Goal: Information Seeking & Learning: Learn about a topic

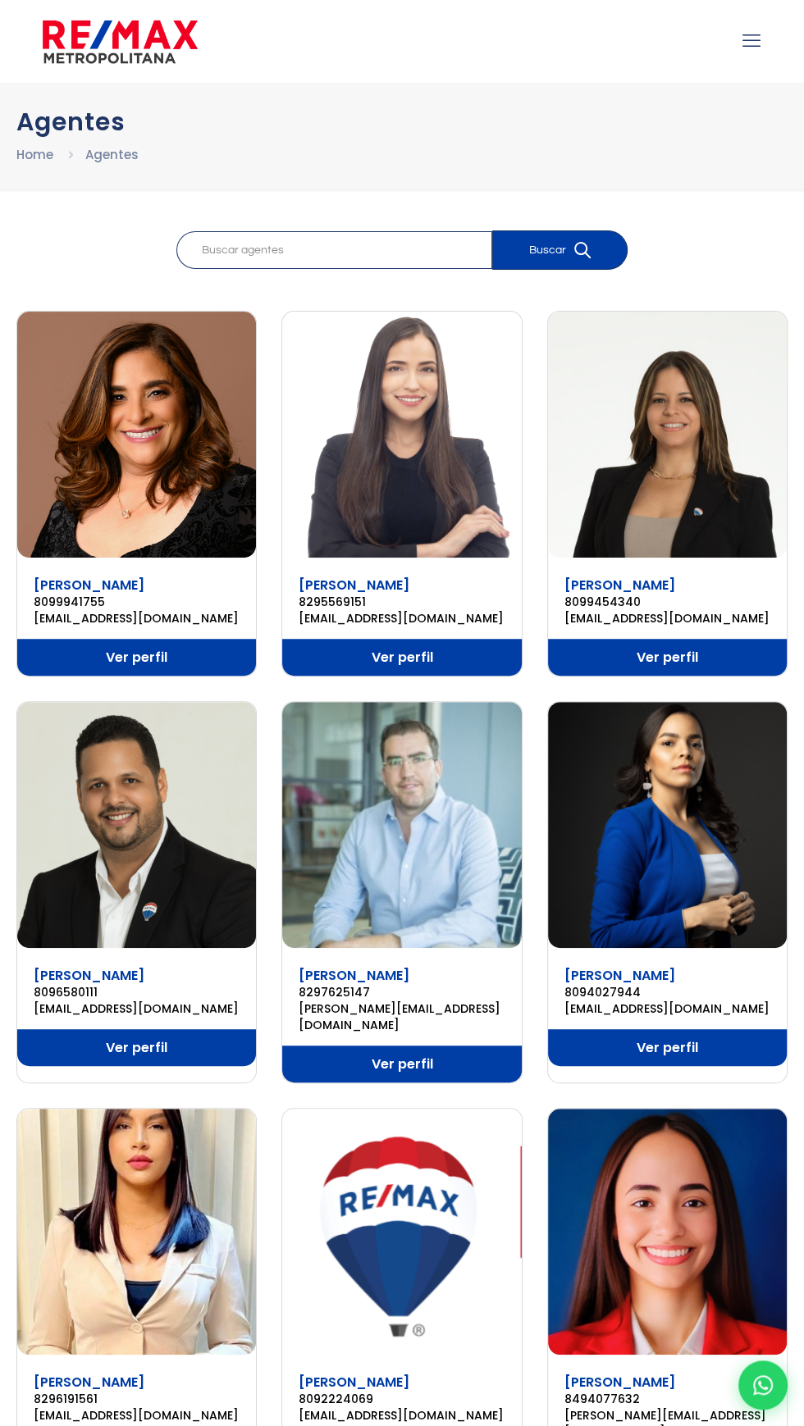
click at [143, 59] on img at bounding box center [120, 41] width 155 height 49
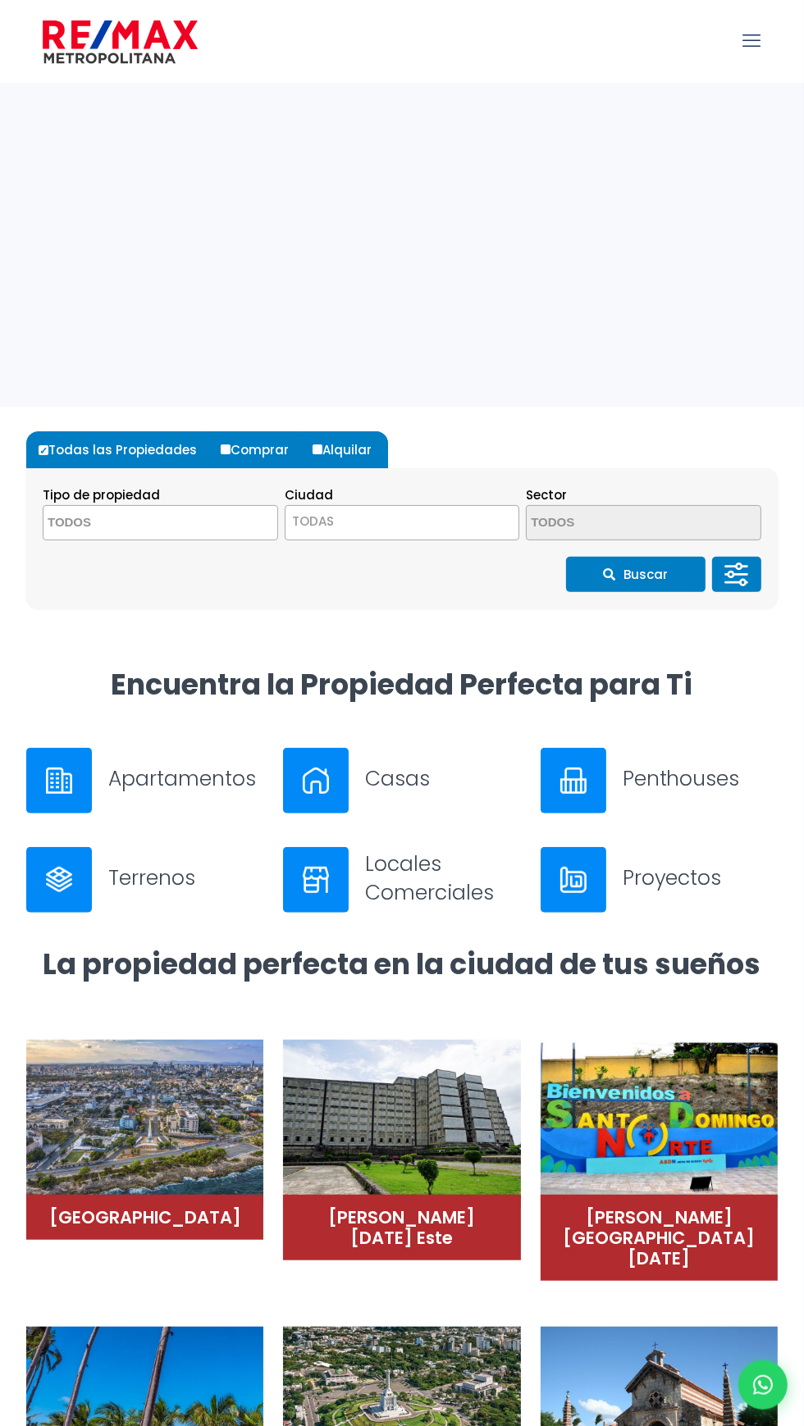
click at [226, 524] on span at bounding box center [160, 522] width 235 height 35
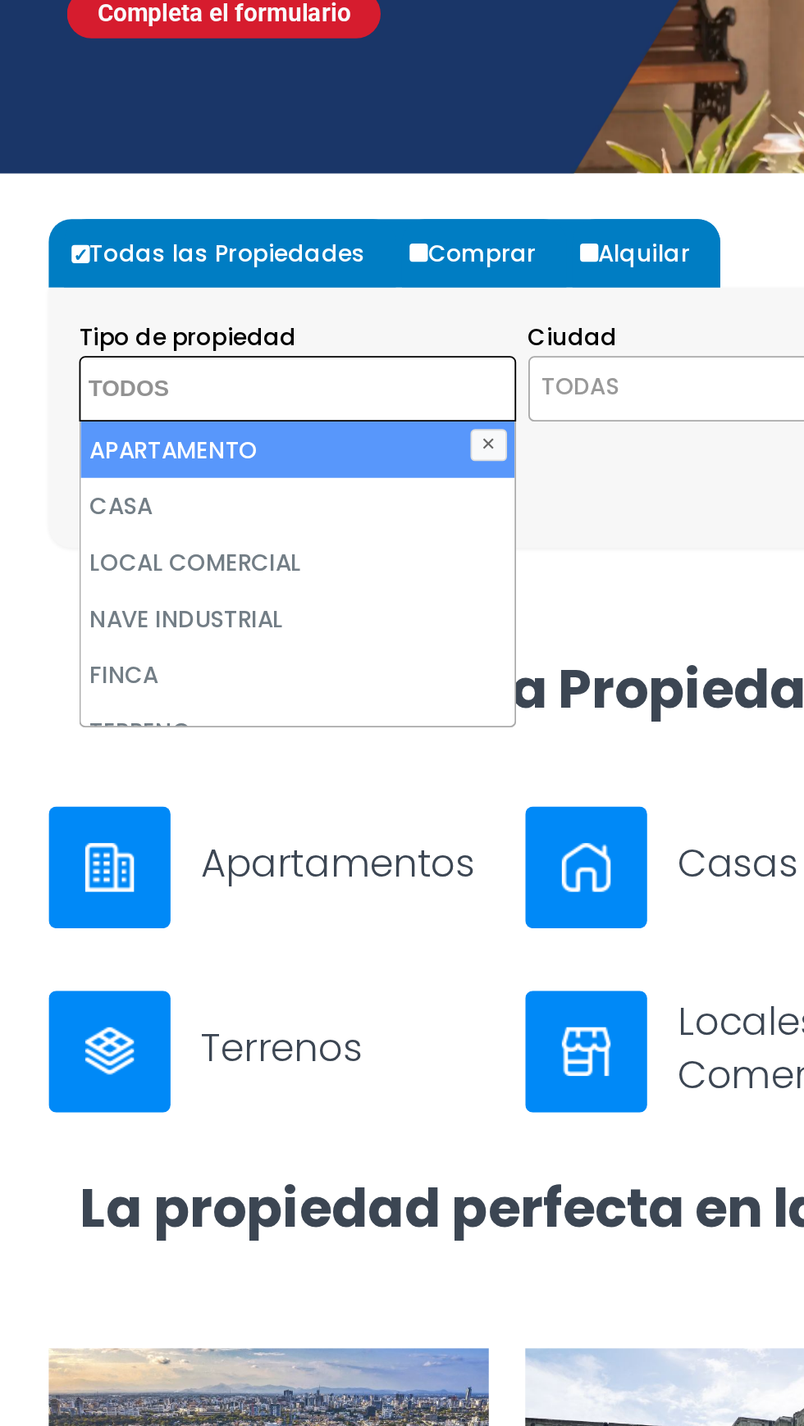
click at [153, 554] on li "APARTAMENTO" at bounding box center [160, 555] width 234 height 30
select select "apartment"
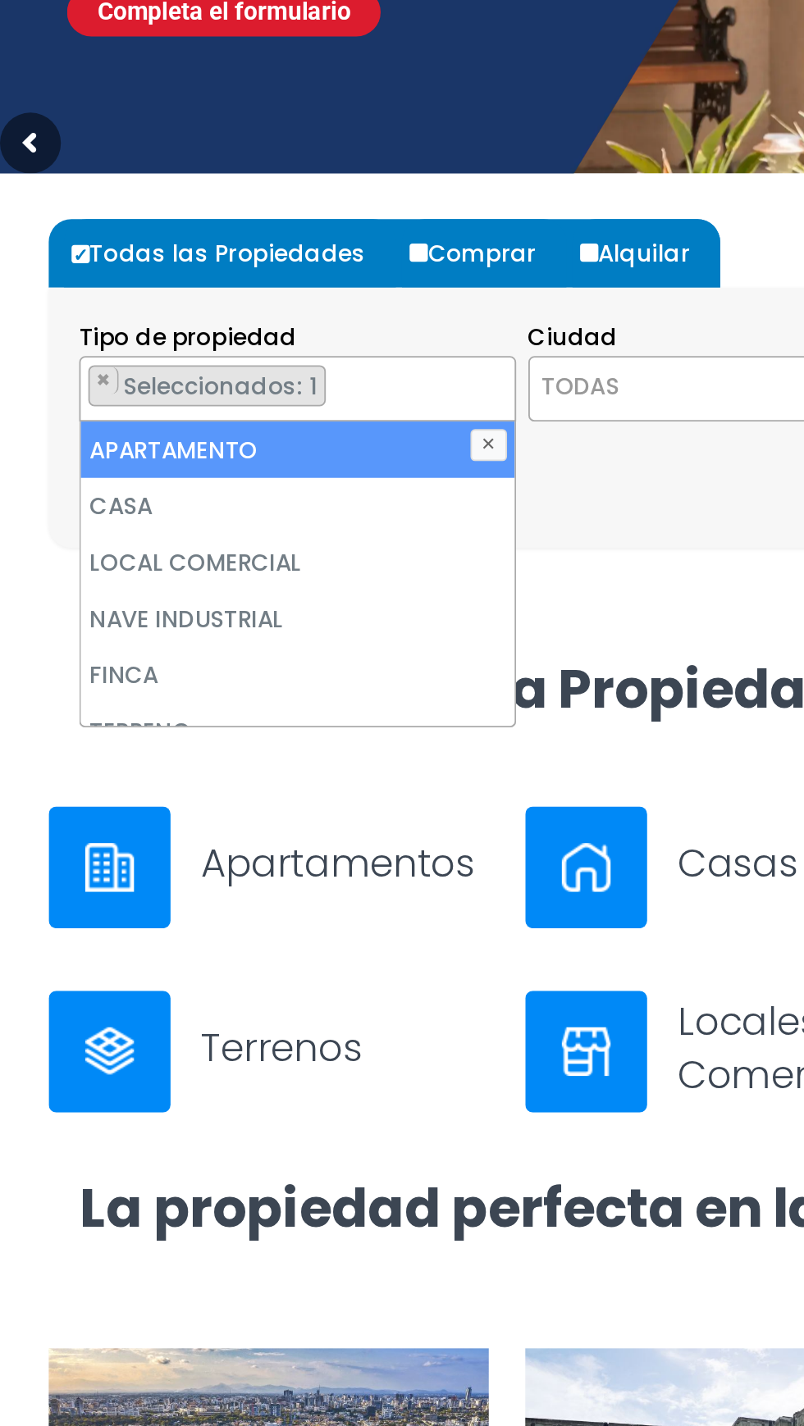
click at [221, 451] on input "Comprar" at bounding box center [226, 449] width 10 height 10
radio input "true"
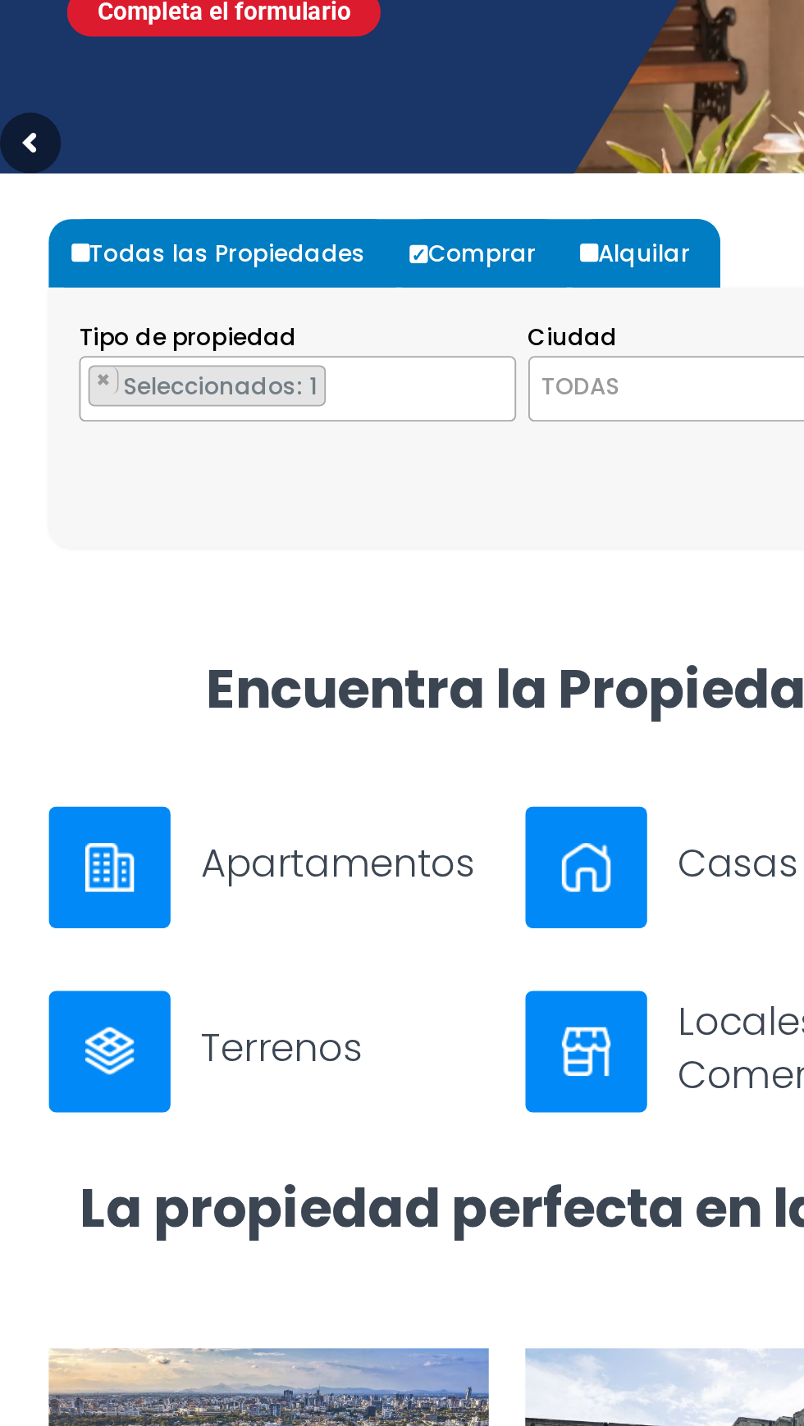
click at [354, 515] on span "TODAS" at bounding box center [402, 521] width 234 height 23
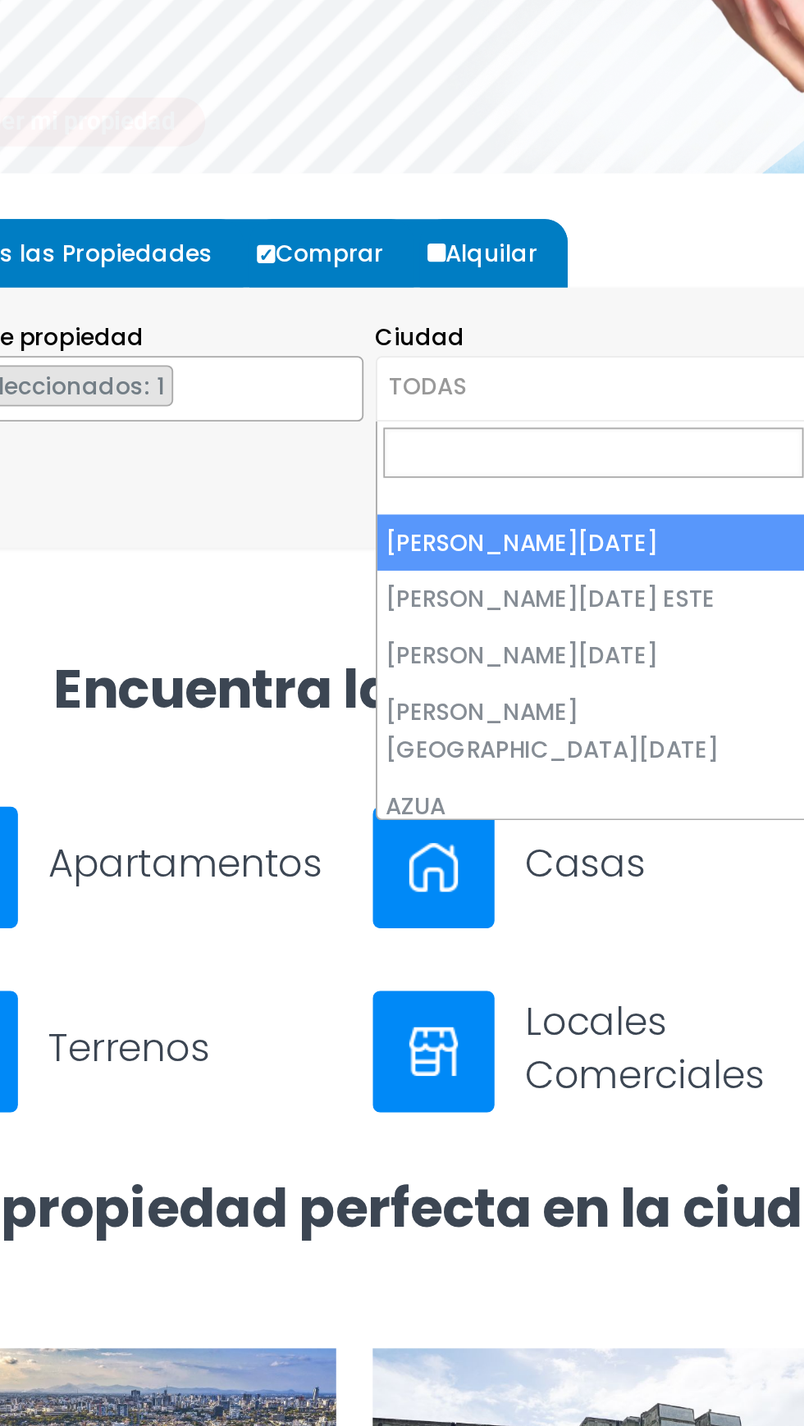
select select "148"
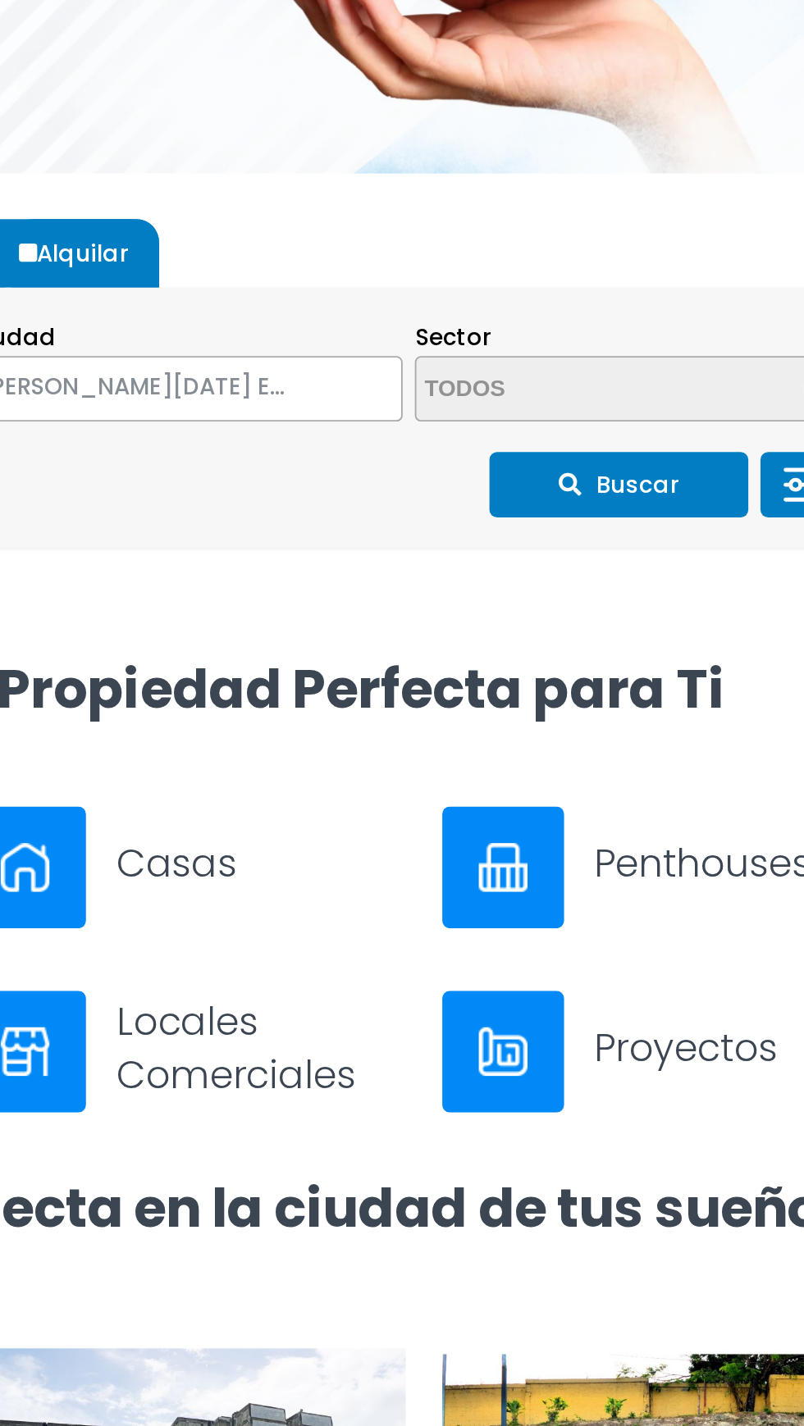
click at [678, 506] on span at bounding box center [643, 522] width 235 height 35
click at [686, 520] on span at bounding box center [643, 522] width 235 height 35
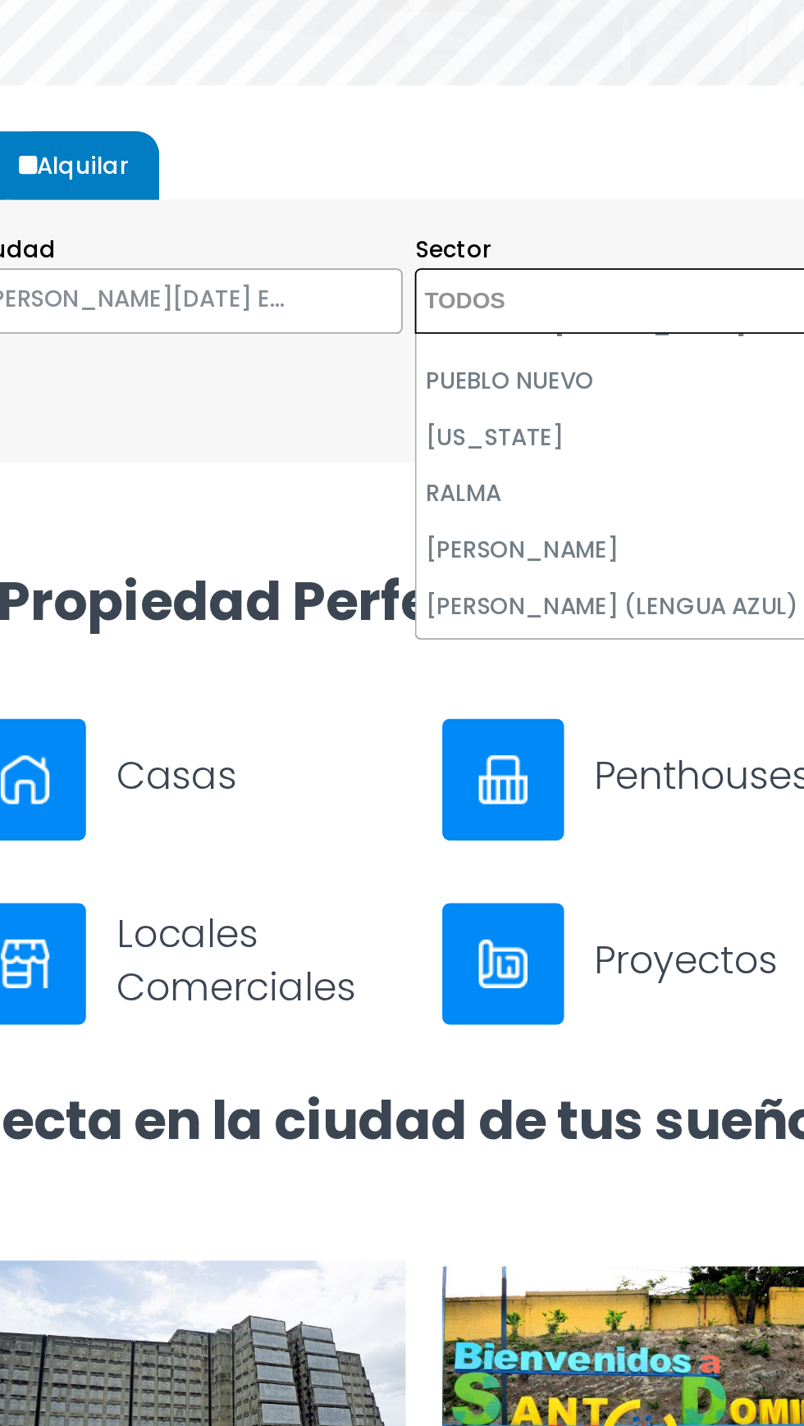
scroll to position [4849, 0]
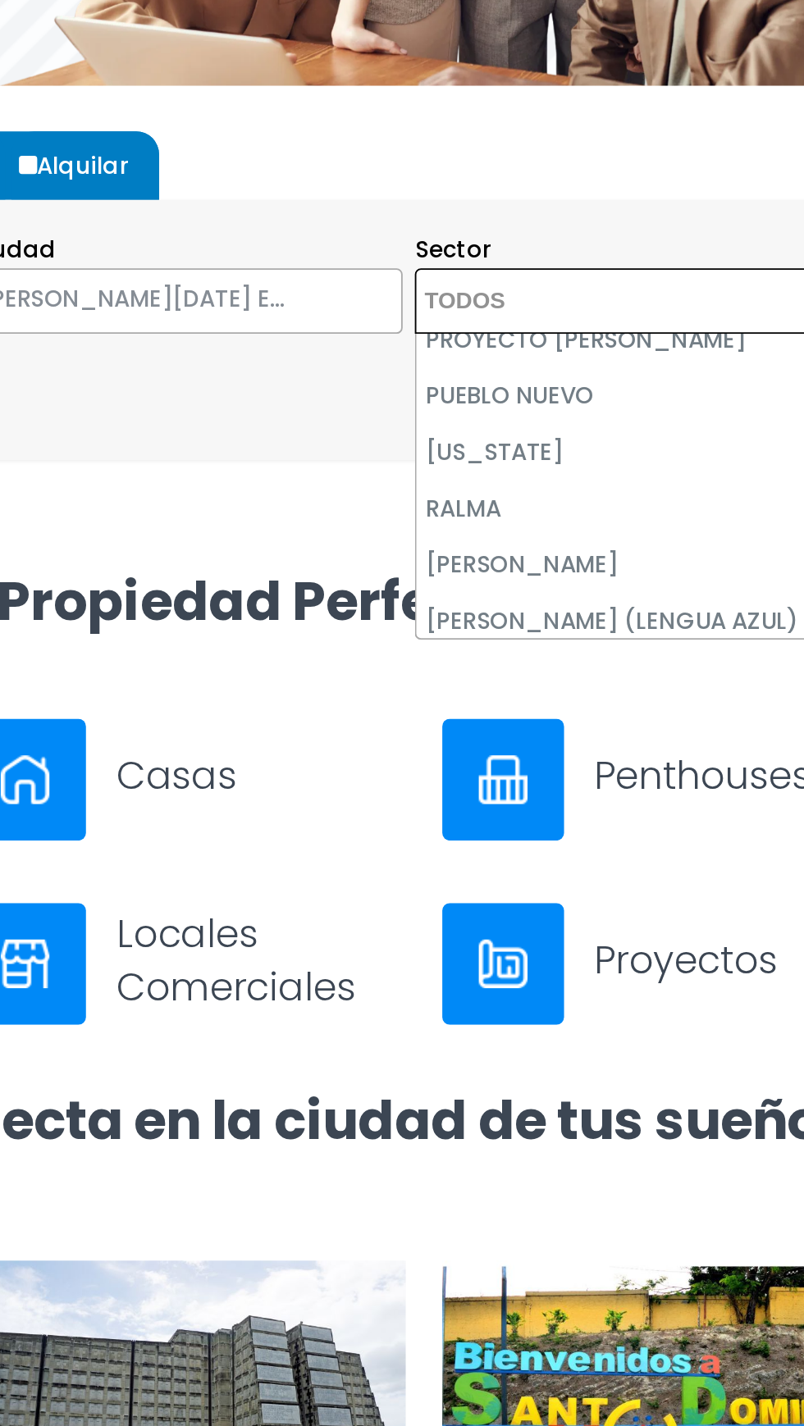
click at [669, 771] on li "REPARTO LOS TRES OJOS" at bounding box center [643, 786] width 234 height 30
select select "13189"
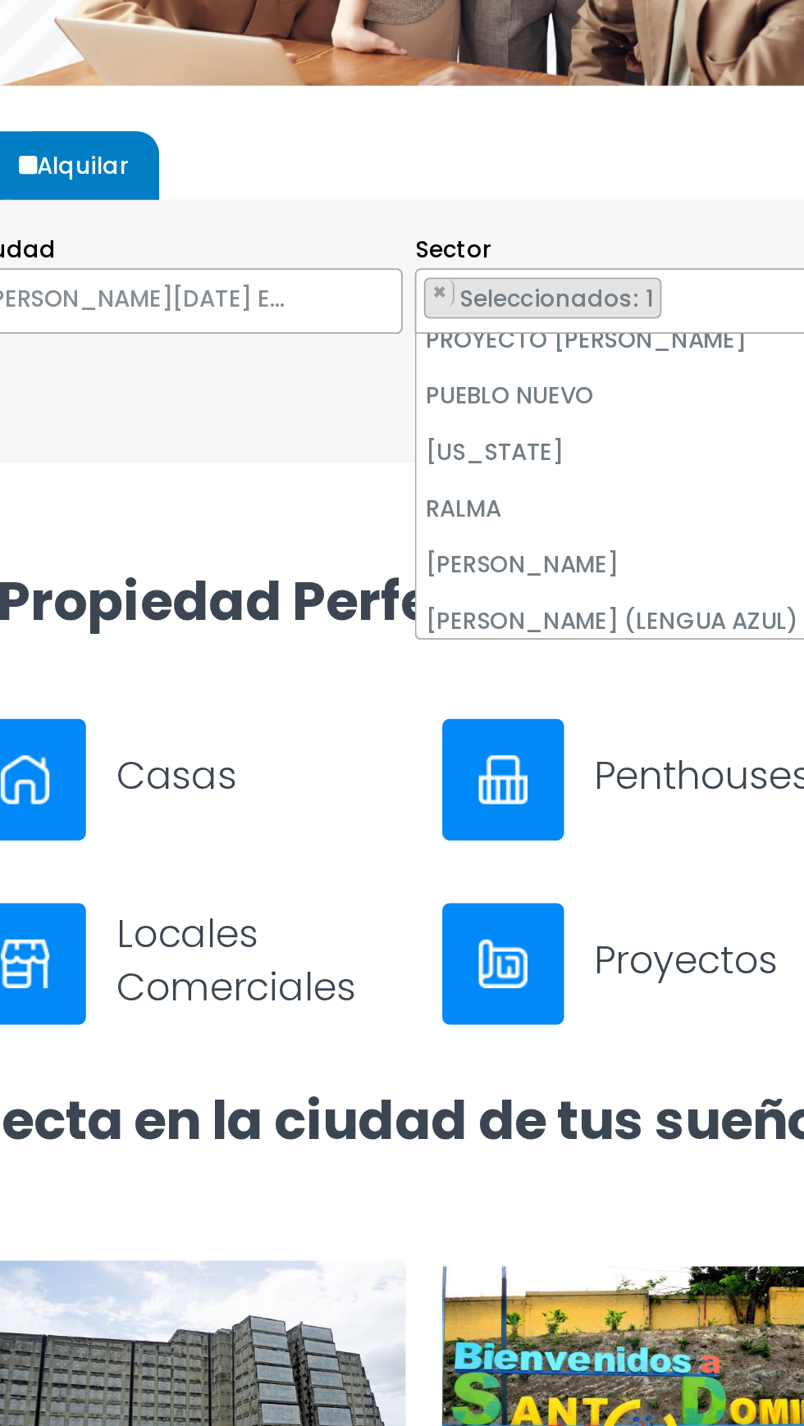
click at [471, 594] on section "Tipo de propiedad APARTAMENTO CASA LOCAL COMERCIAL NAVE INDUSTRIAL FINCA TERREN…" at bounding box center [401, 538] width 751 height 140
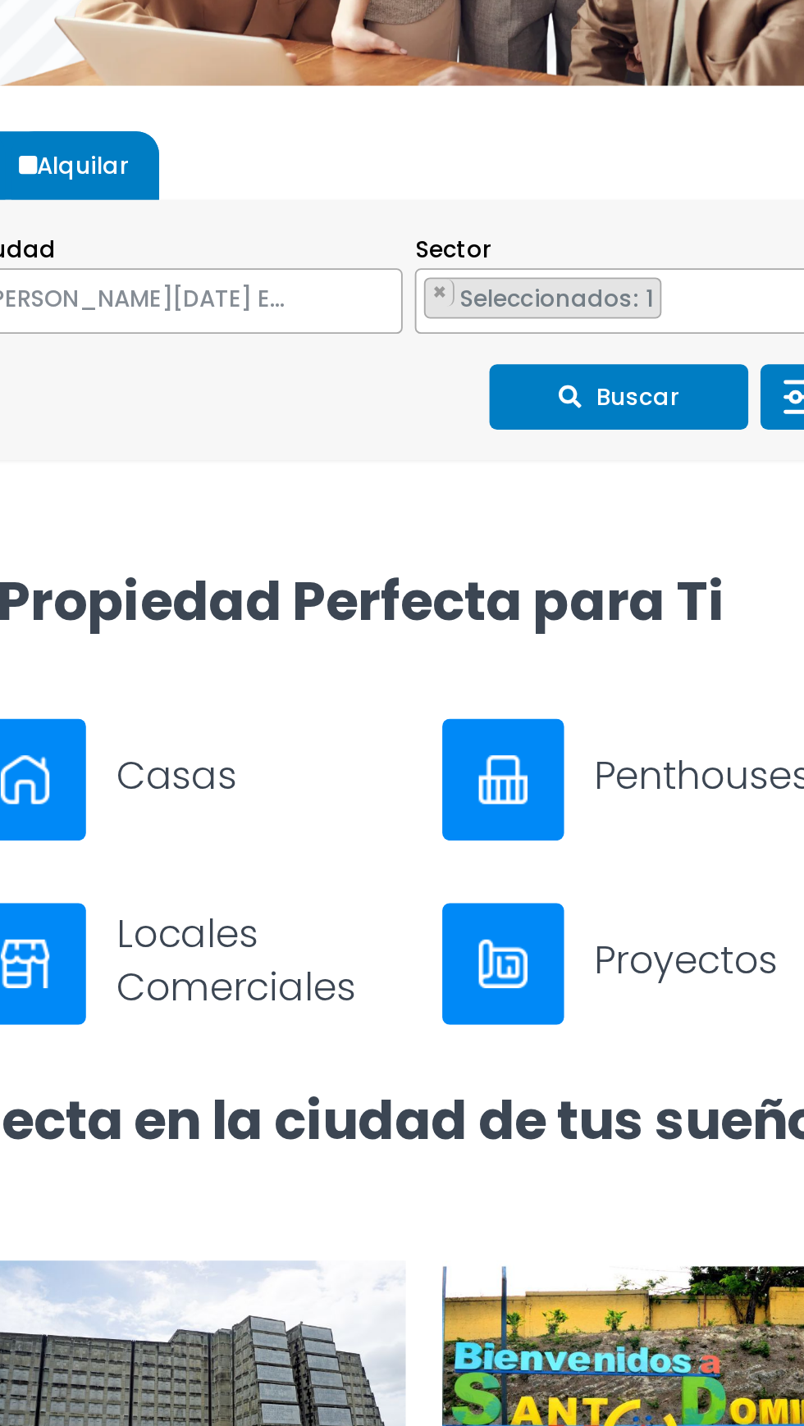
click at [631, 581] on button "Buscar" at bounding box center [635, 574] width 139 height 35
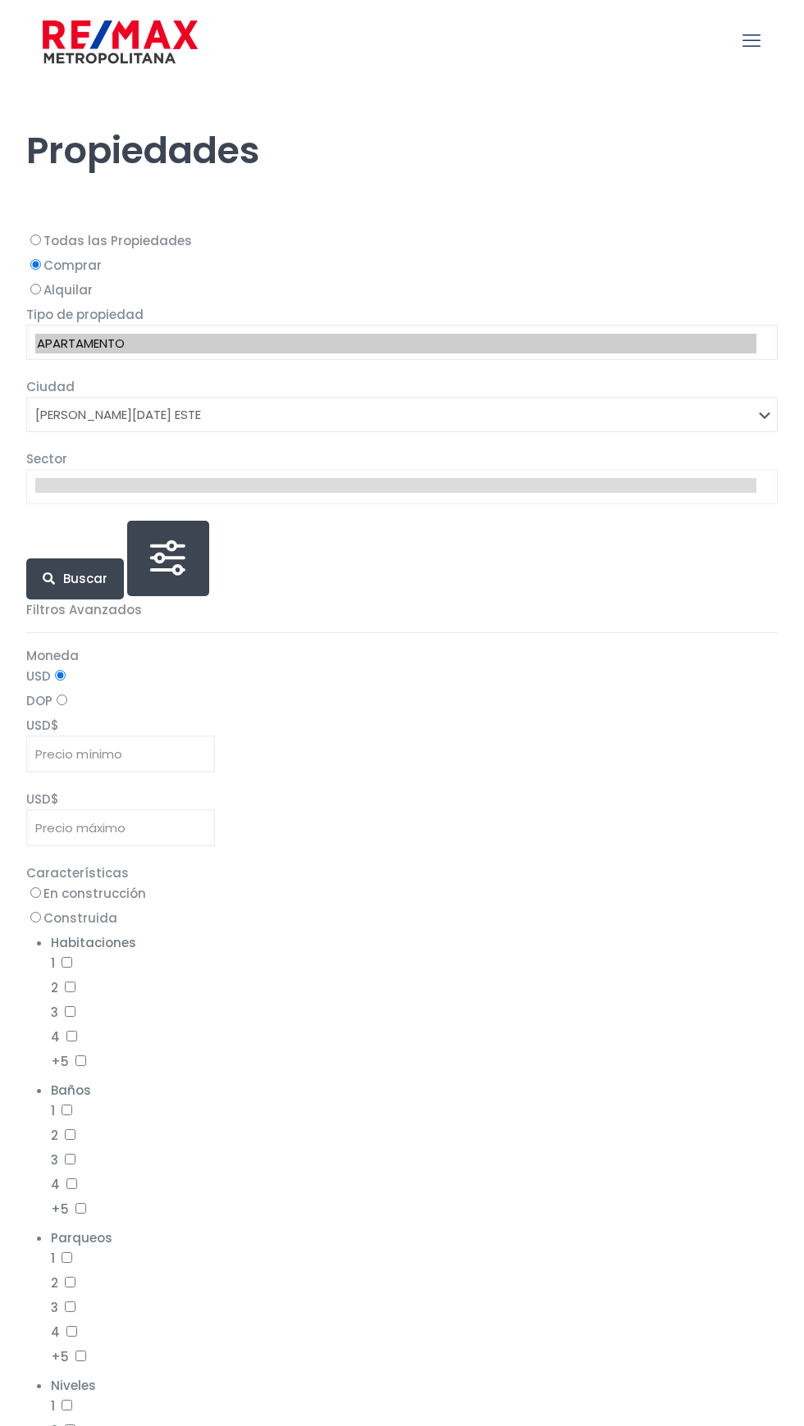
select select "148"
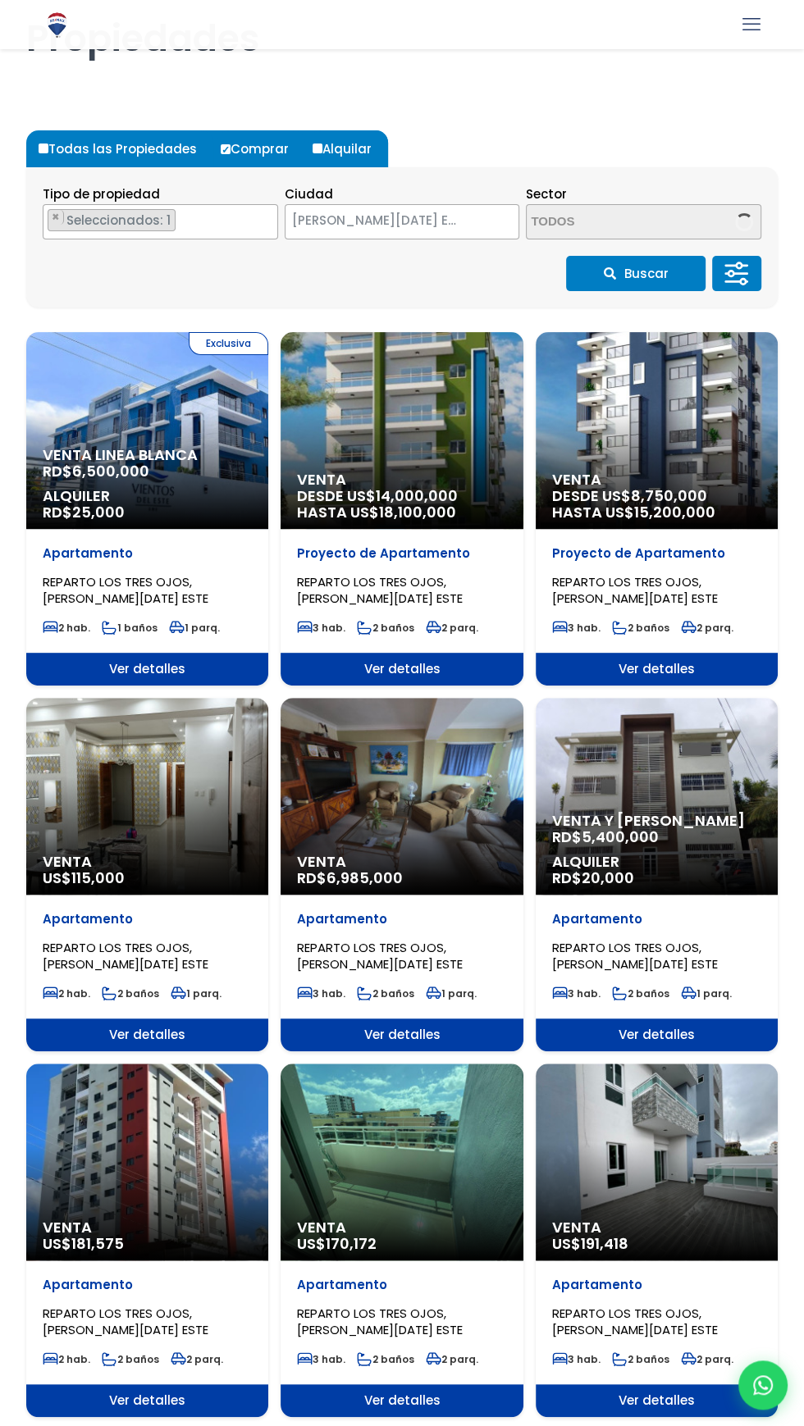
scroll to position [114, 0]
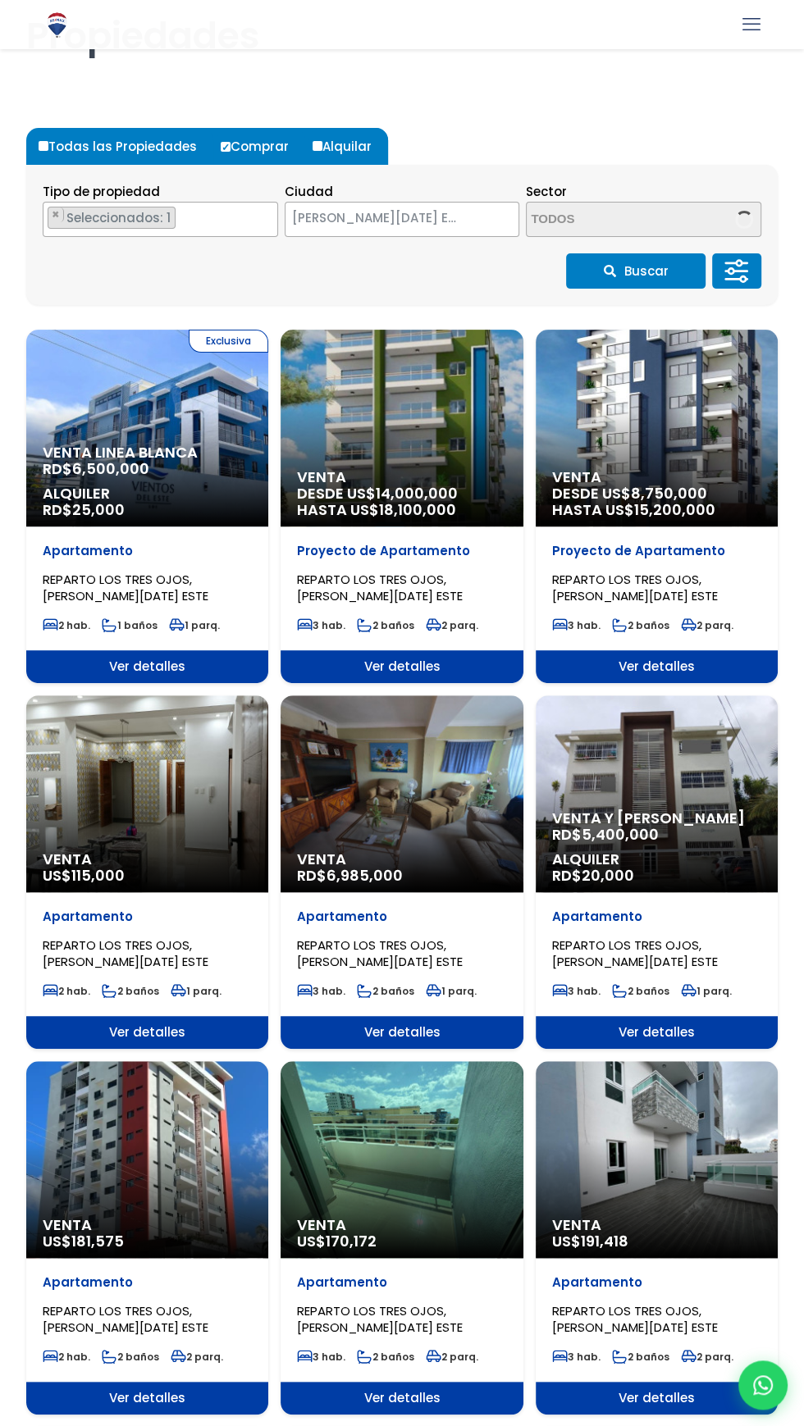
select select "13189"
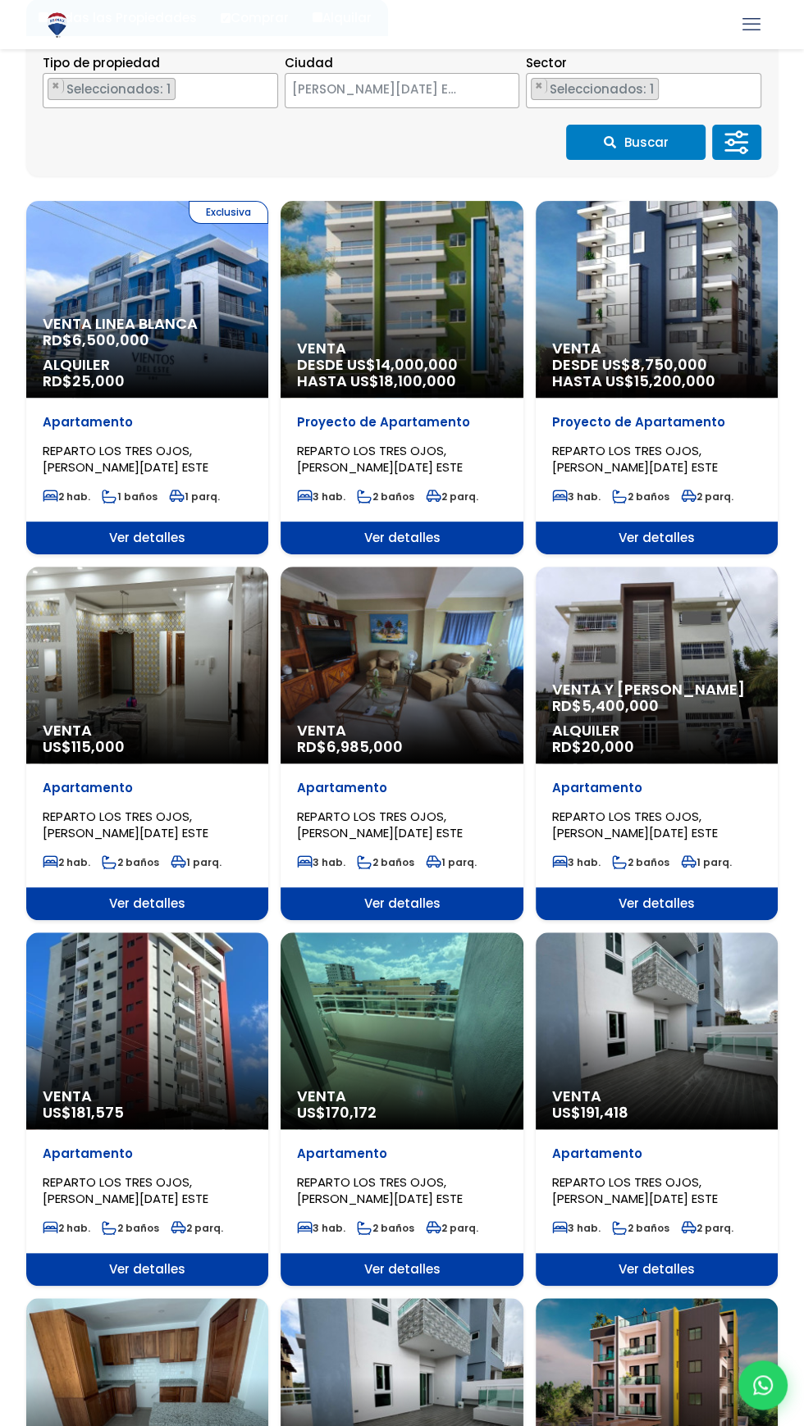
scroll to position [247, 0]
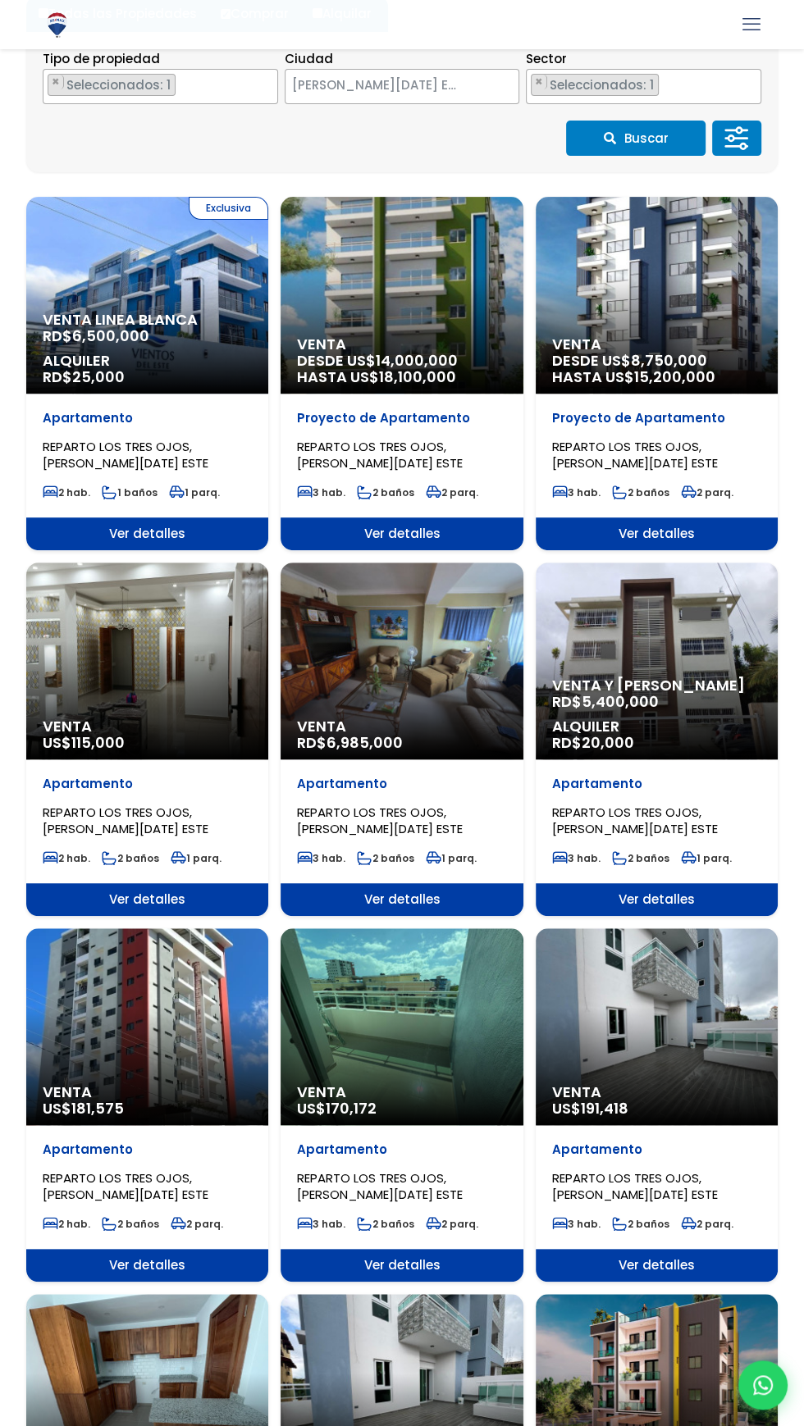
click at [268, 394] on div "Venta y Alquiler RD$ 5,400,000 Alquiler RD$ 20,000" at bounding box center [147, 295] width 242 height 197
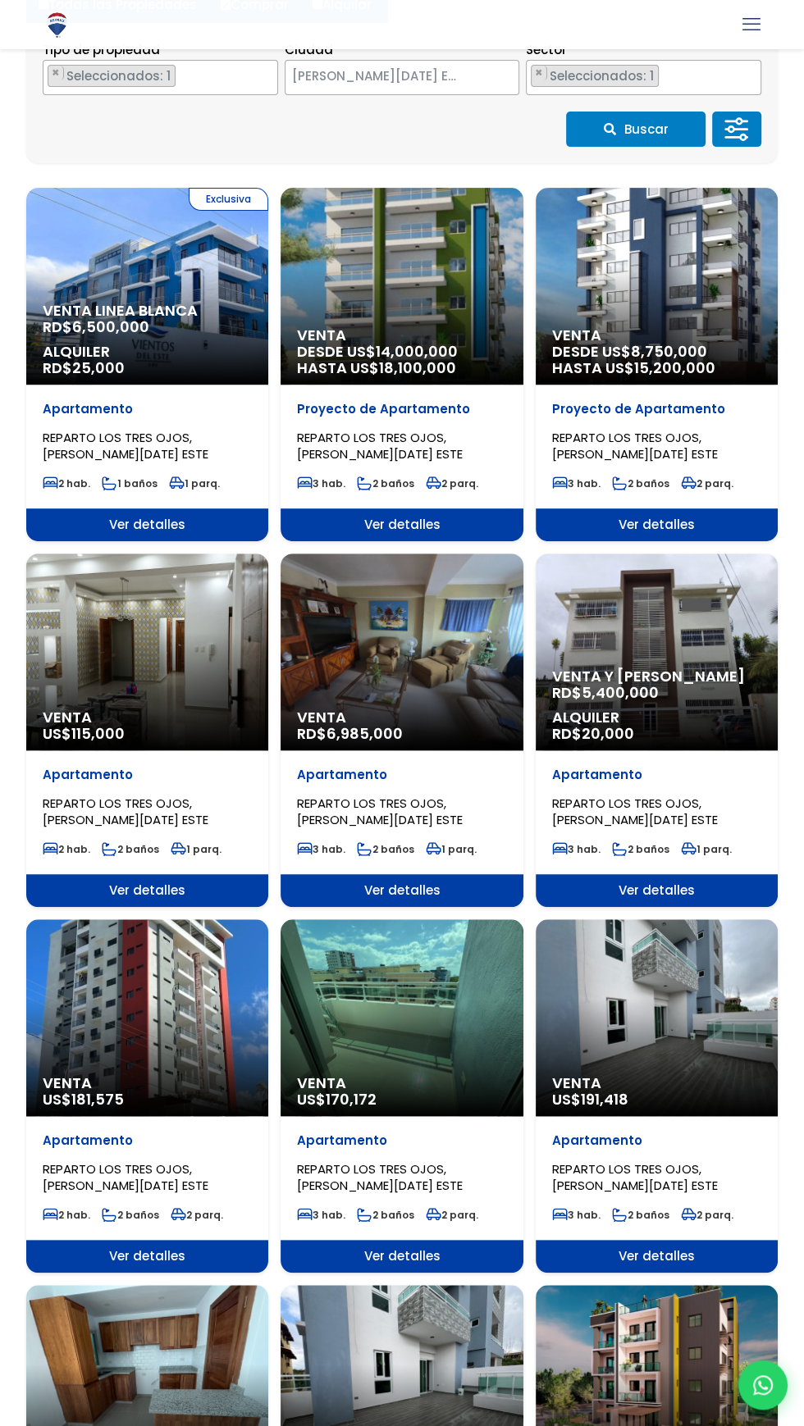
scroll to position [357, 0]
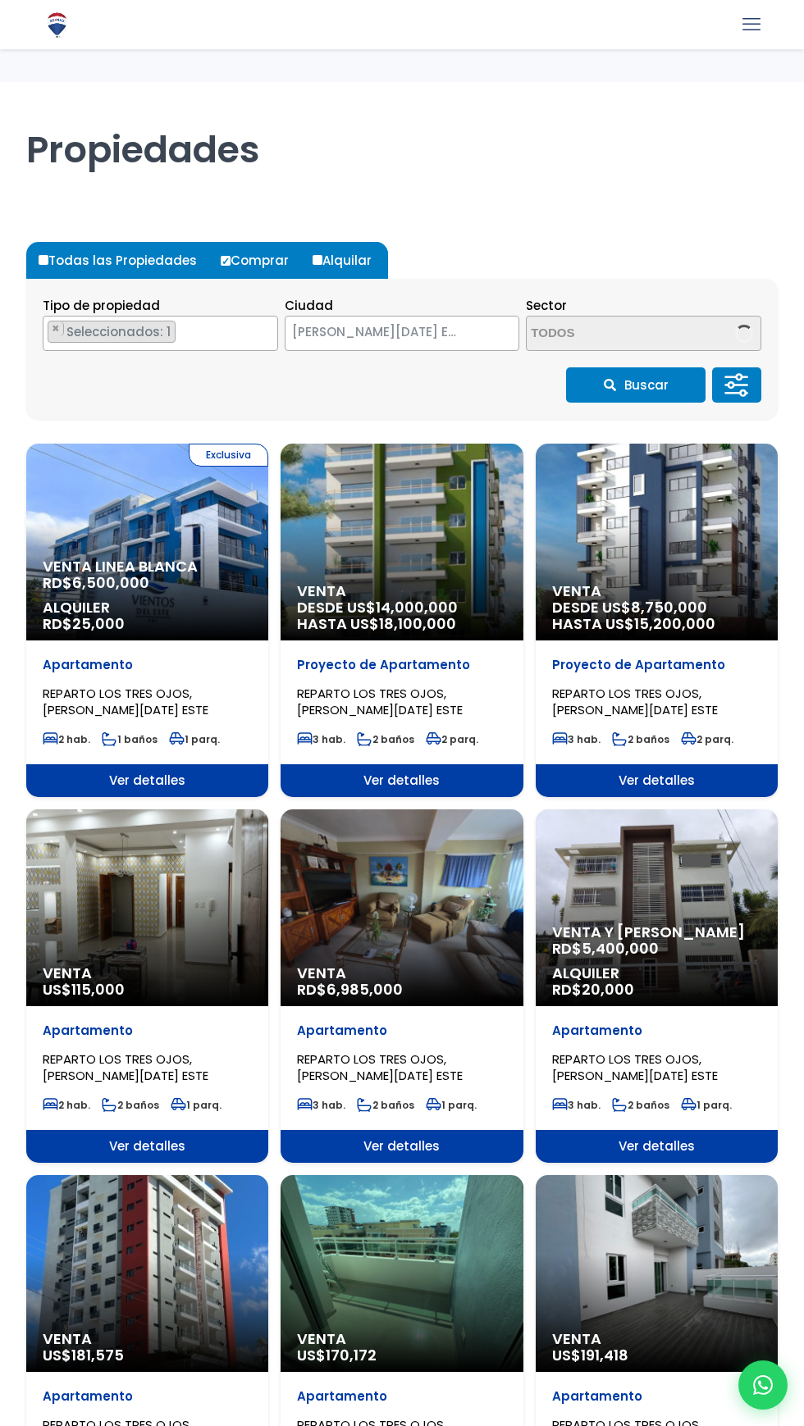
select select "148"
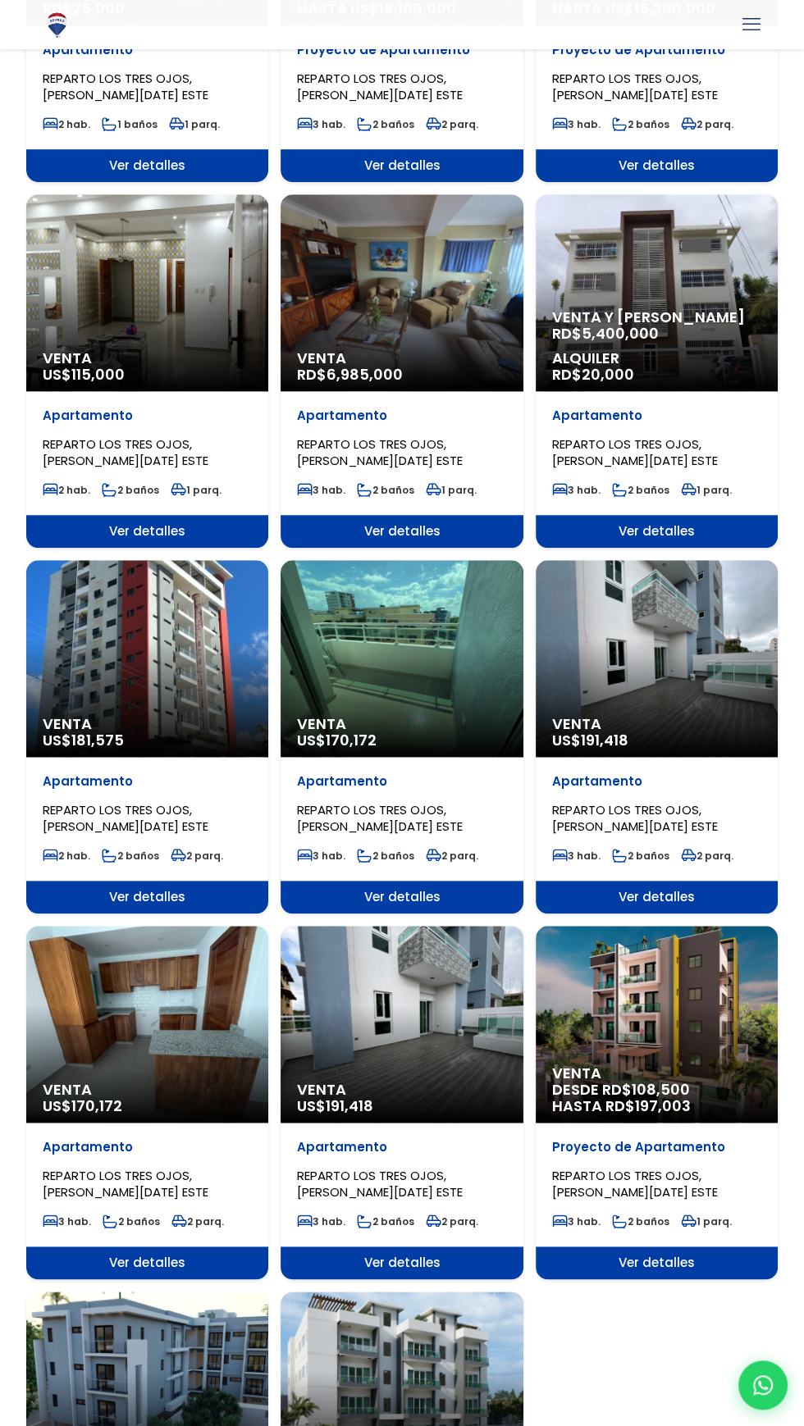
scroll to position [624, 0]
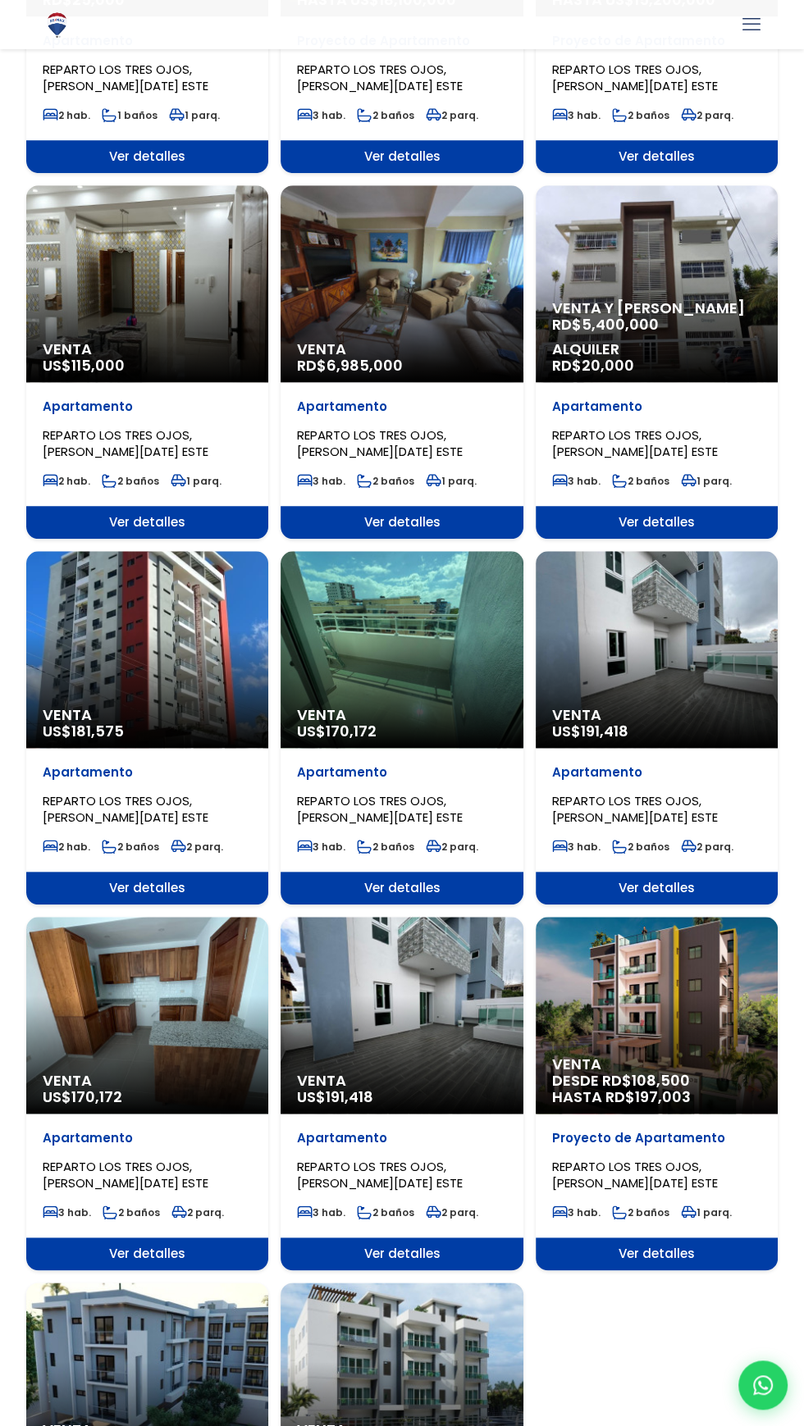
select select "13189"
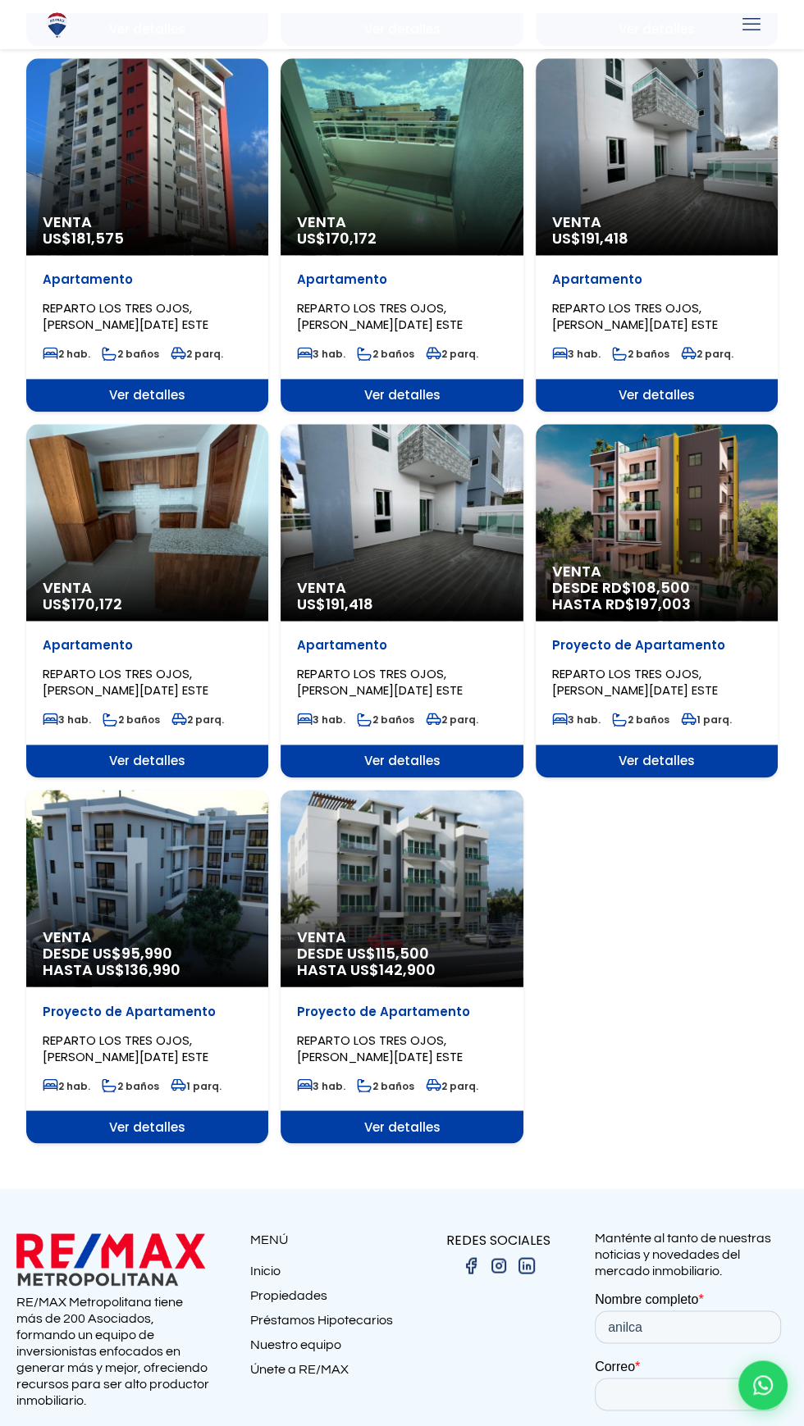
scroll to position [1164, 0]
